Goal: Navigation & Orientation: Go to known website

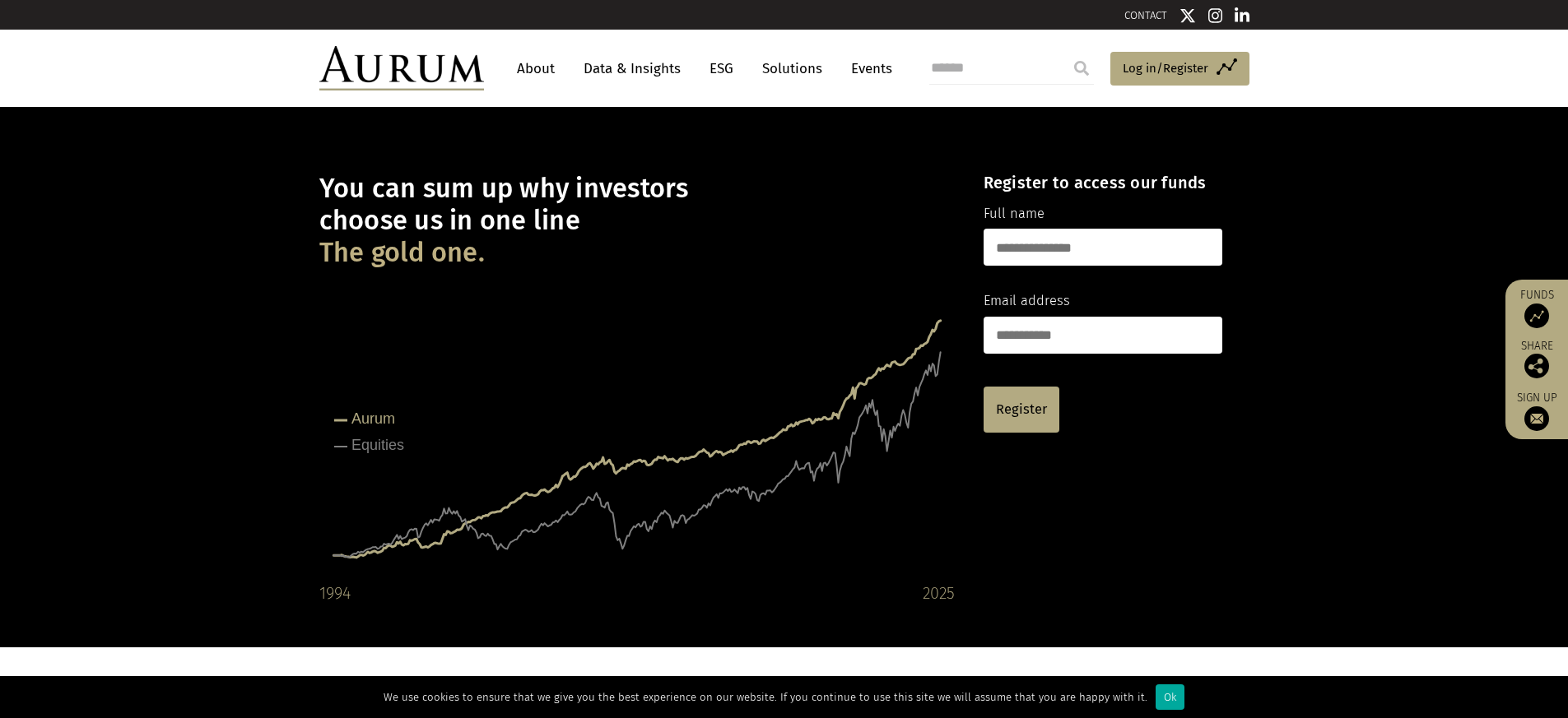
click at [414, 69] on img at bounding box center [402, 69] width 165 height 45
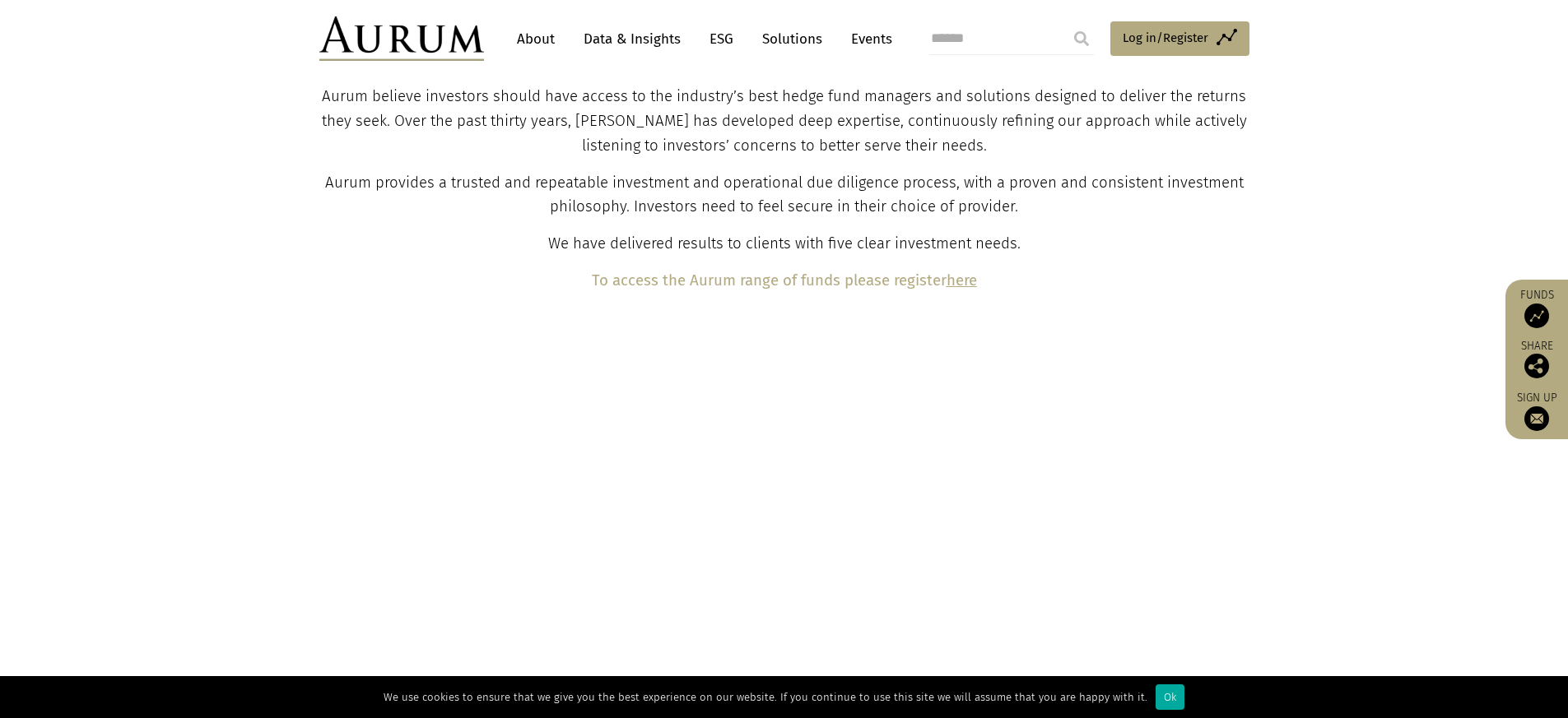
scroll to position [757, 0]
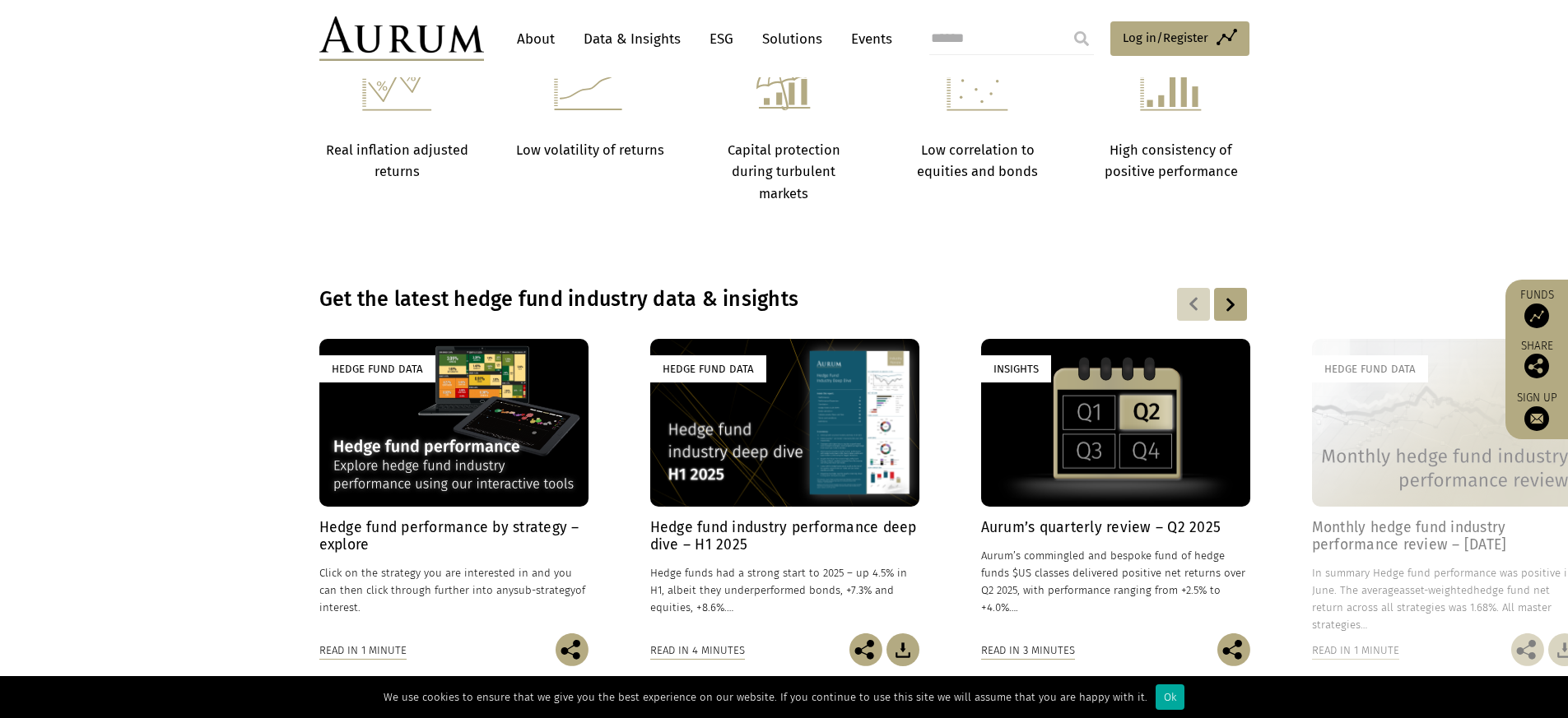
scroll to position [819, 0]
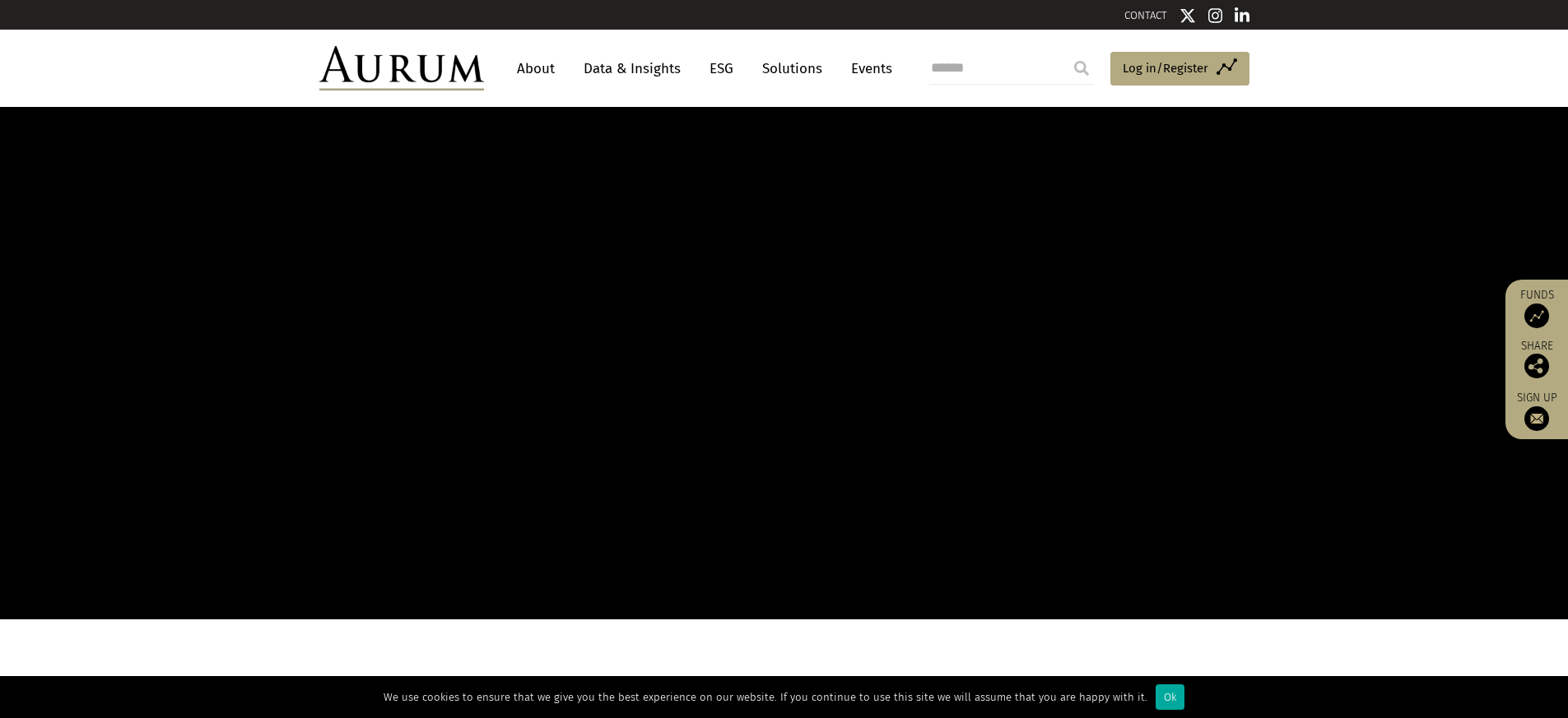
scroll to position [733, 0]
